Goal: Task Accomplishment & Management: Complete application form

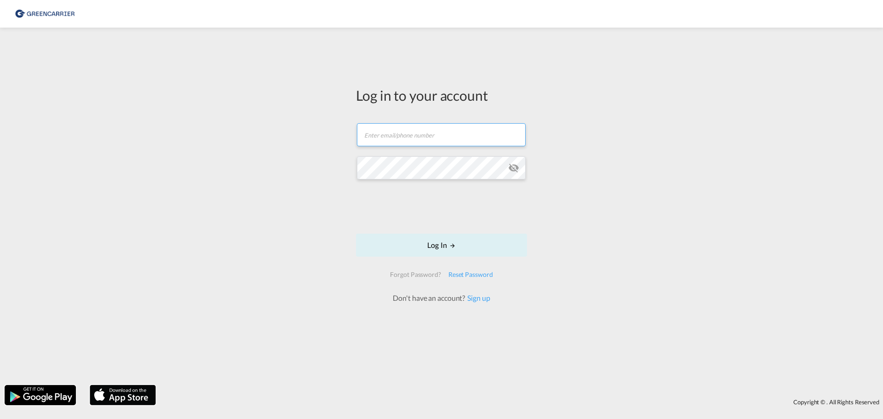
click at [420, 132] on input "text" at bounding box center [441, 134] width 169 height 23
type input "[EMAIL_ADDRESS][DOMAIN_NAME]"
click at [436, 247] on button "Log In" at bounding box center [441, 245] width 171 height 23
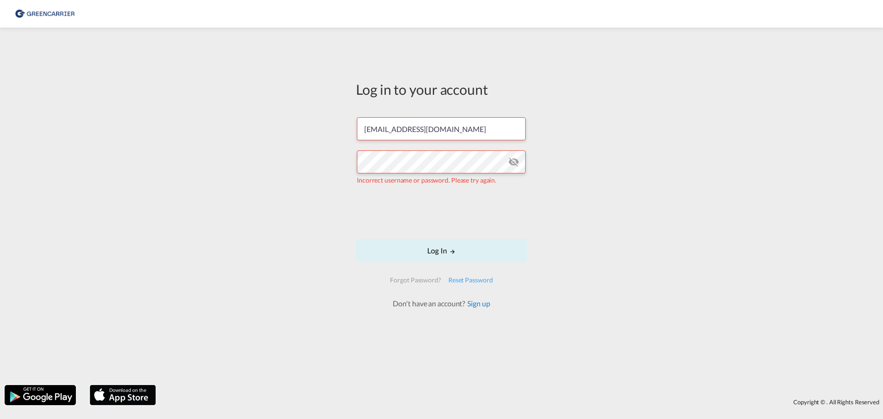
click at [481, 301] on link "Sign up" at bounding box center [477, 303] width 25 height 9
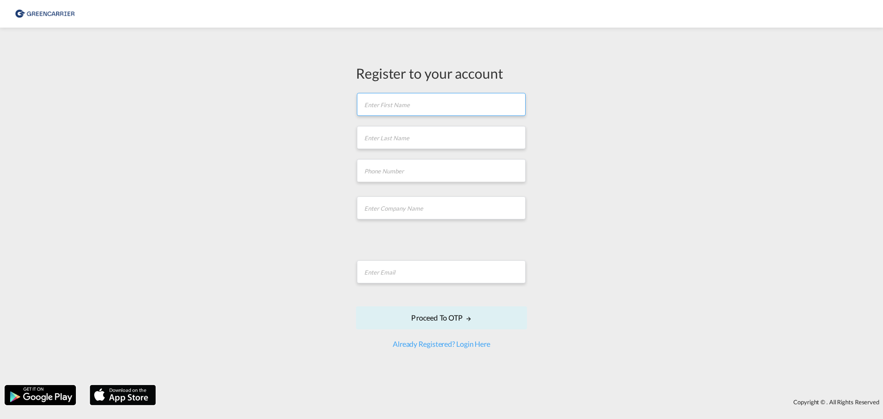
click at [419, 112] on input "text" at bounding box center [441, 104] width 169 height 23
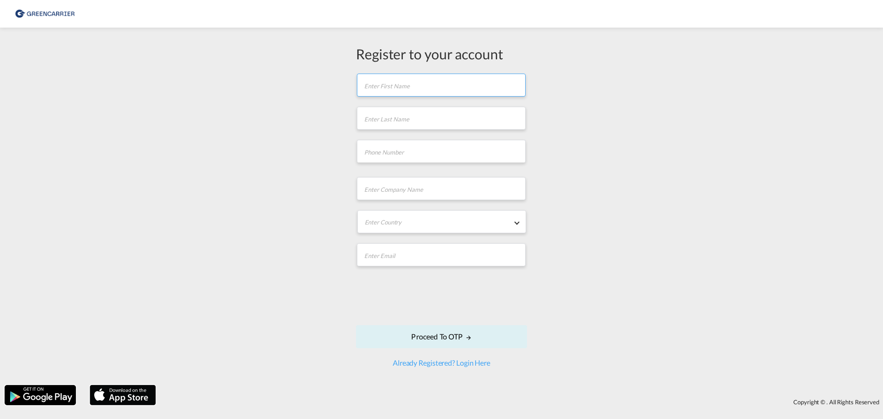
click at [408, 90] on input "text" at bounding box center [441, 85] width 169 height 23
type input "MADS"
type input "JACOBSEN"
type input "77303992"
type input "25869656"
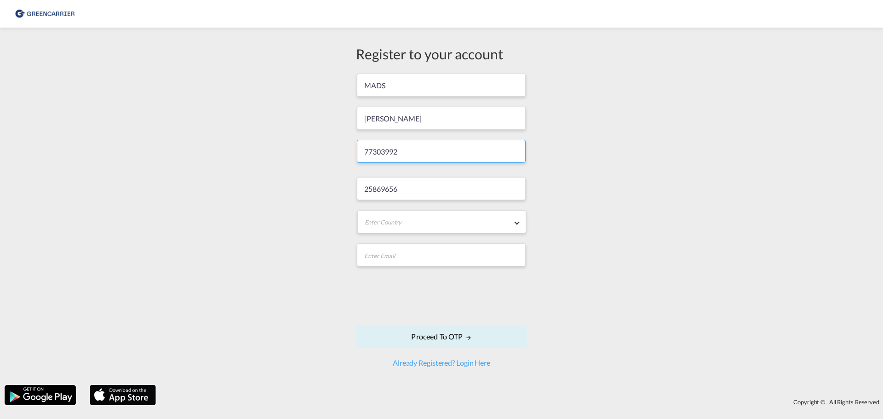
click at [409, 149] on input "77303992" at bounding box center [441, 151] width 169 height 23
drag, startPoint x: 409, startPoint y: 149, endPoint x: 317, endPoint y: 133, distance: 92.8
click at [317, 133] on div "Register to your account MADS JACOBSEN 77303992 25869656 Enter Country Afghanis…" at bounding box center [441, 206] width 883 height 348
drag, startPoint x: 418, startPoint y: 190, endPoint x: 339, endPoint y: 182, distance: 79.1
click at [339, 182] on div "Register to your account MADS JACOBSEN 25869656 Enter Country Afghanistan Alban…" at bounding box center [441, 206] width 883 height 348
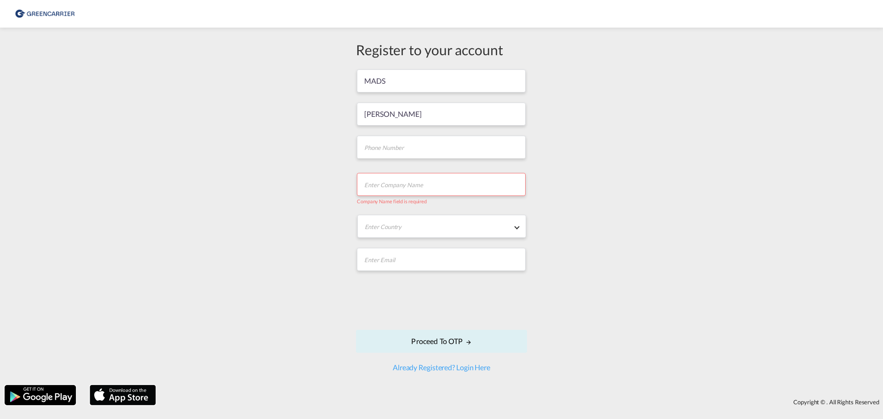
click at [412, 183] on input "text" at bounding box center [441, 184] width 169 height 23
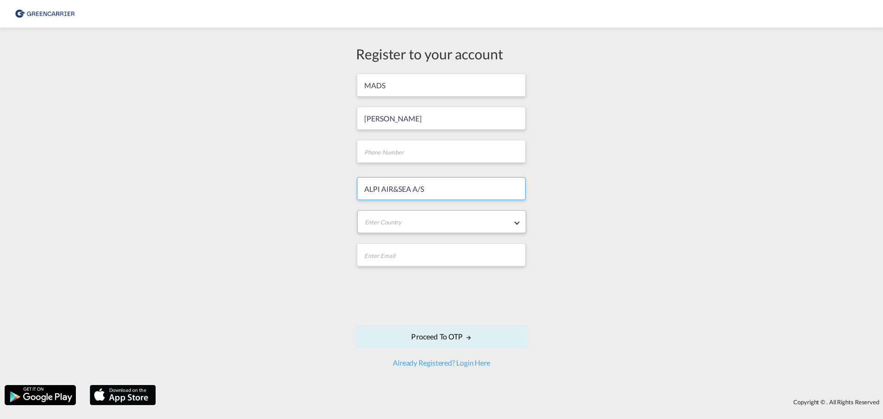
type input "ALPI AIR&SEA A/S"
click at [391, 228] on md-select "Enter Country Afghanistan Albania Algeria American Samoa Andorra Angola Anguill…" at bounding box center [441, 221] width 169 height 23
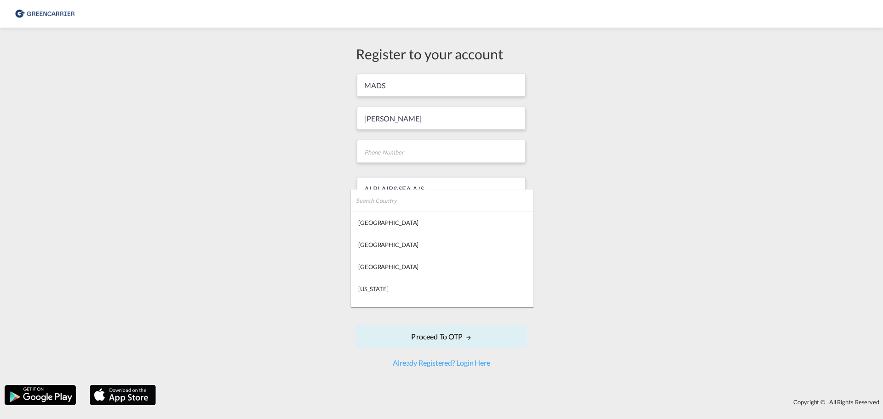
type md-option "Afghanistan"
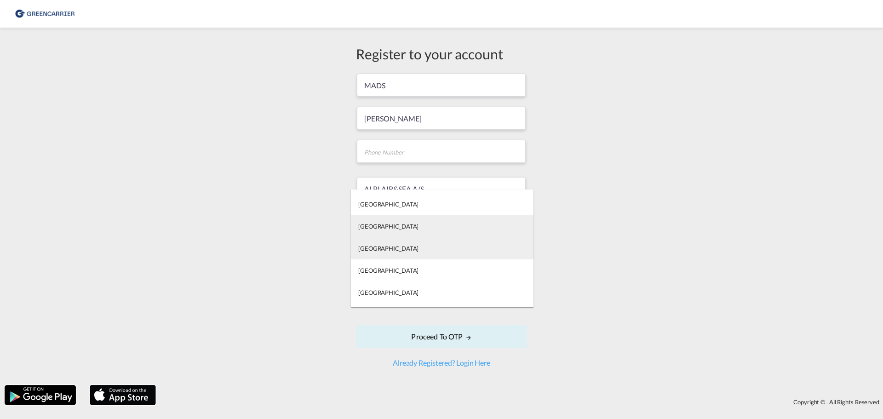
type md-option "Democratic Republic of the Congo"
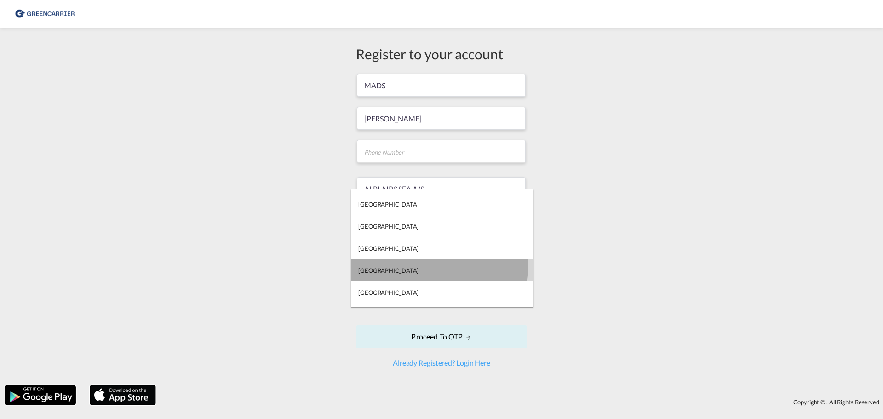
click at [389, 263] on md-option "Denmark" at bounding box center [442, 270] width 183 height 22
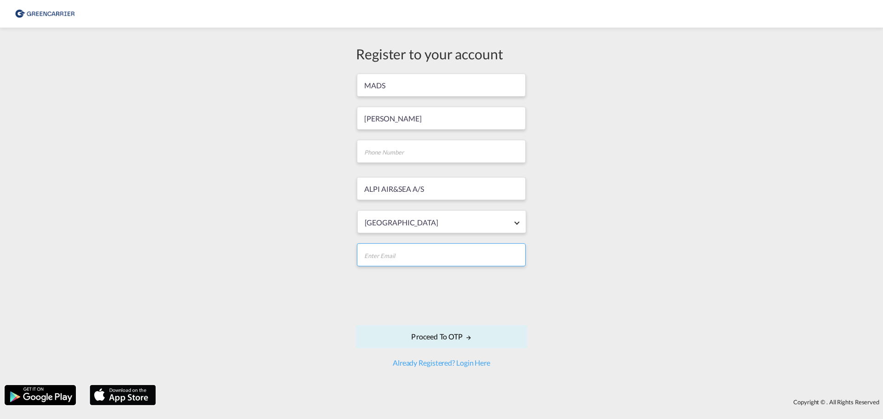
click at [409, 253] on input "email" at bounding box center [441, 254] width 169 height 23
type input "[EMAIL_ADDRESS][DOMAIN_NAME]"
click at [431, 150] on input "tel" at bounding box center [441, 151] width 169 height 23
click at [394, 154] on input "tel" at bounding box center [441, 151] width 169 height 23
type input "77303992"
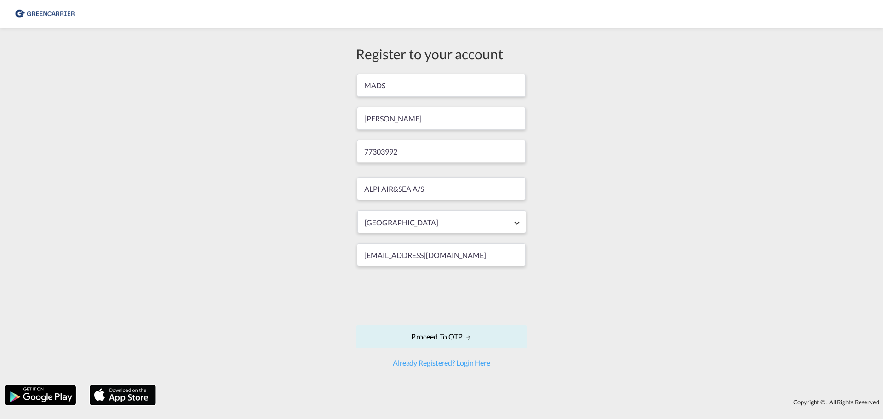
click at [616, 145] on div "Register to your account MADS JACOBSEN 77303992 ALPI AIR&SEA A/S Denmark mja@al…" at bounding box center [441, 206] width 883 height 348
click at [455, 342] on button "Proceed to OTP" at bounding box center [441, 336] width 171 height 23
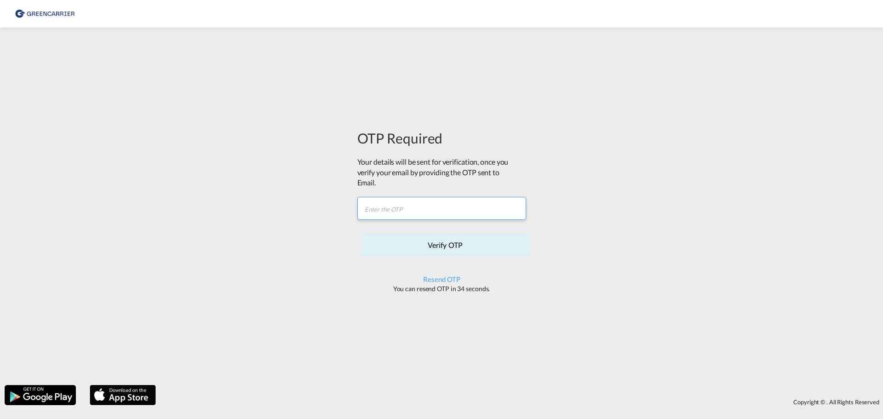
click at [389, 206] on input "text" at bounding box center [441, 208] width 169 height 23
paste input "JHQSUF"
type input "JHQSUF"
click at [463, 246] on button "Verify OTP" at bounding box center [445, 245] width 169 height 23
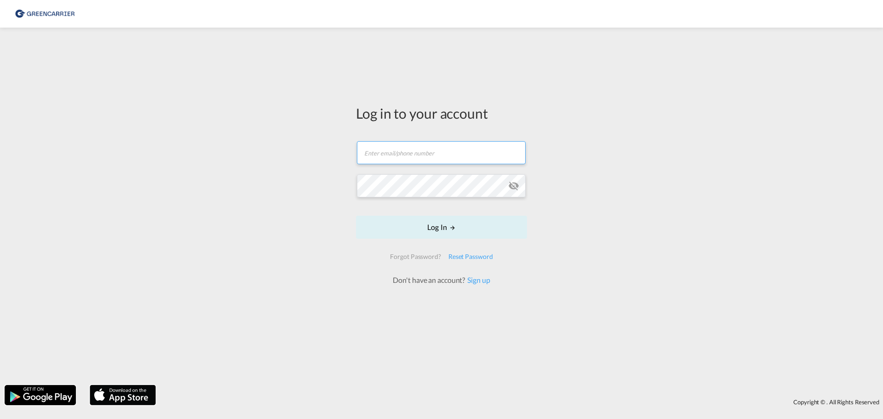
click at [427, 155] on input "text" at bounding box center [441, 152] width 169 height 23
type input "[EMAIL_ADDRESS][DOMAIN_NAME]"
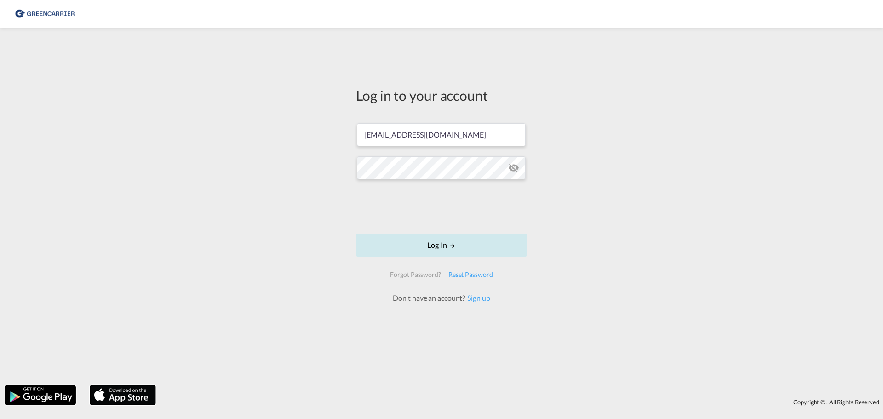
click at [464, 249] on button "Log In" at bounding box center [441, 245] width 171 height 23
